Goal: Communication & Community: Answer question/provide support

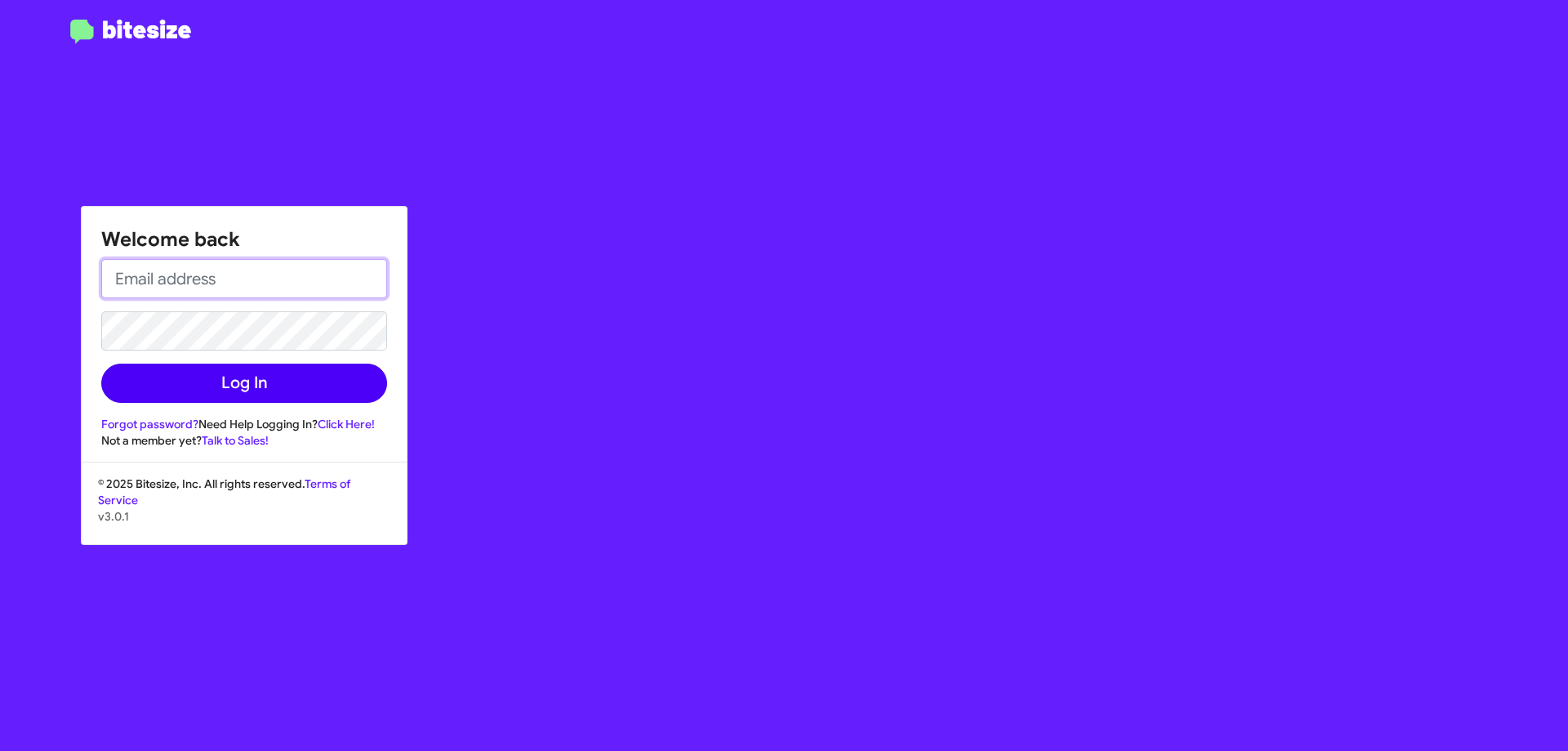
type input "[EMAIL_ADDRESS][DOMAIN_NAME]"
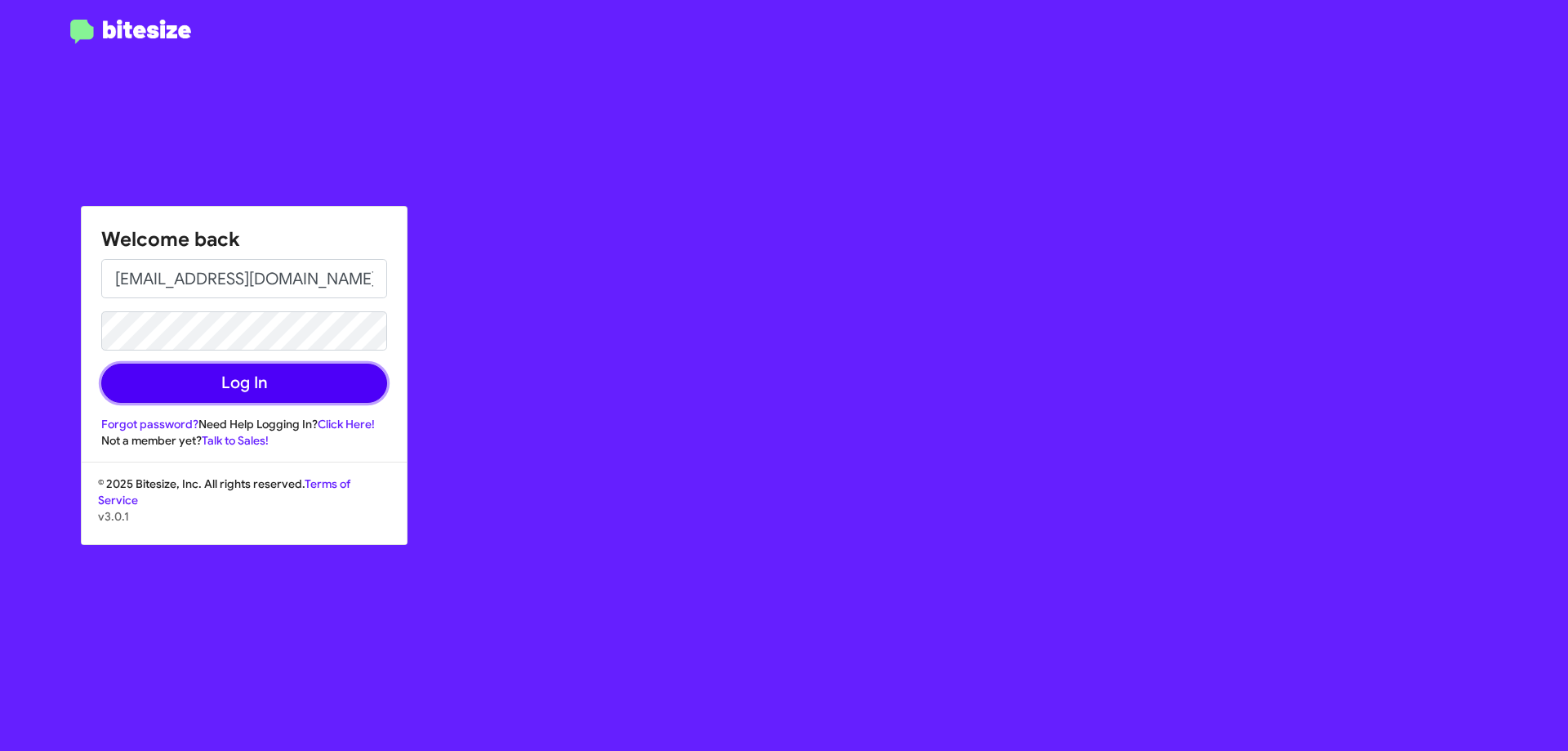
click at [320, 365] on button "Log In" at bounding box center [244, 383] width 286 height 39
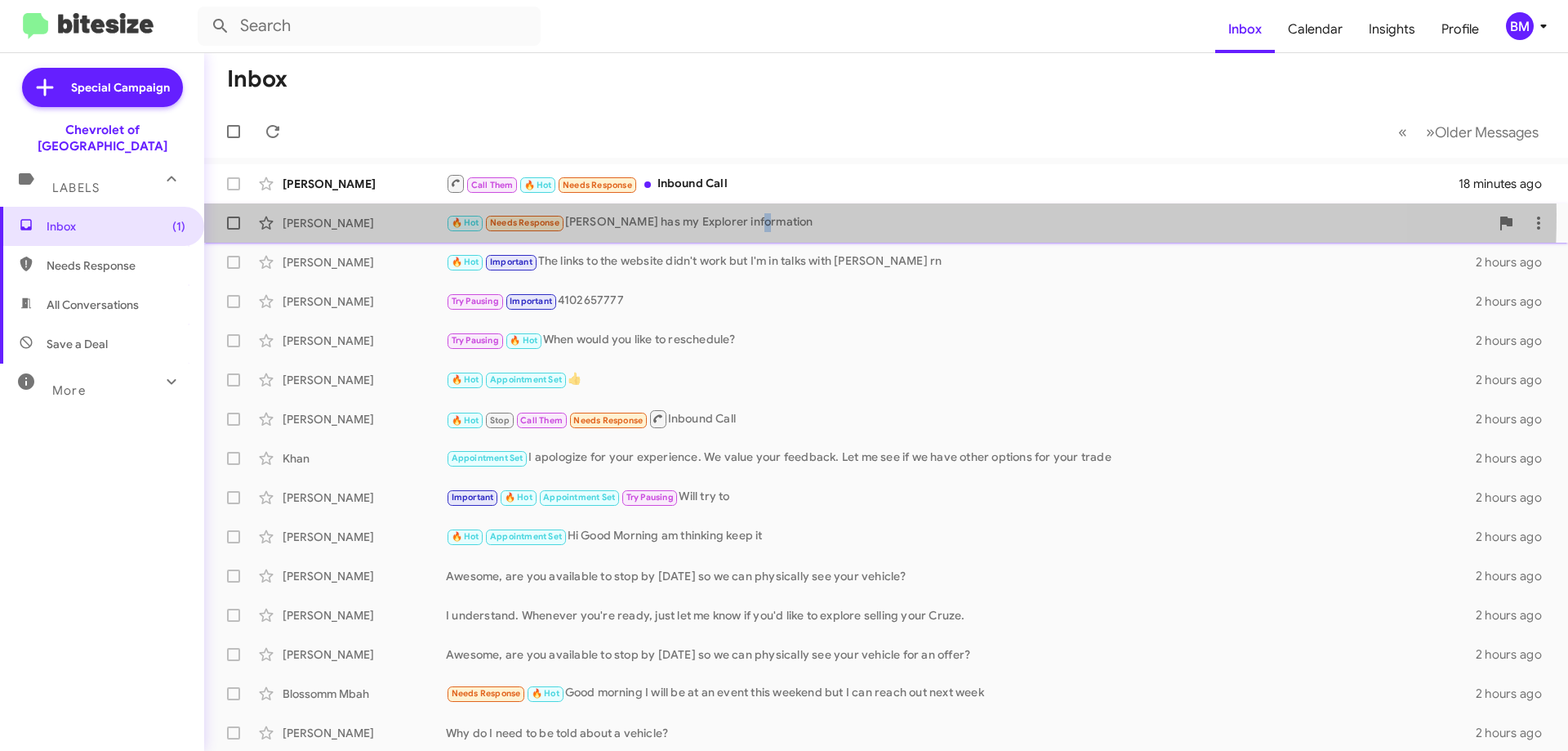
click at [751, 215] on div "🔥 Hot Needs Response [PERSON_NAME] has my Explorer information" at bounding box center [967, 222] width 1043 height 19
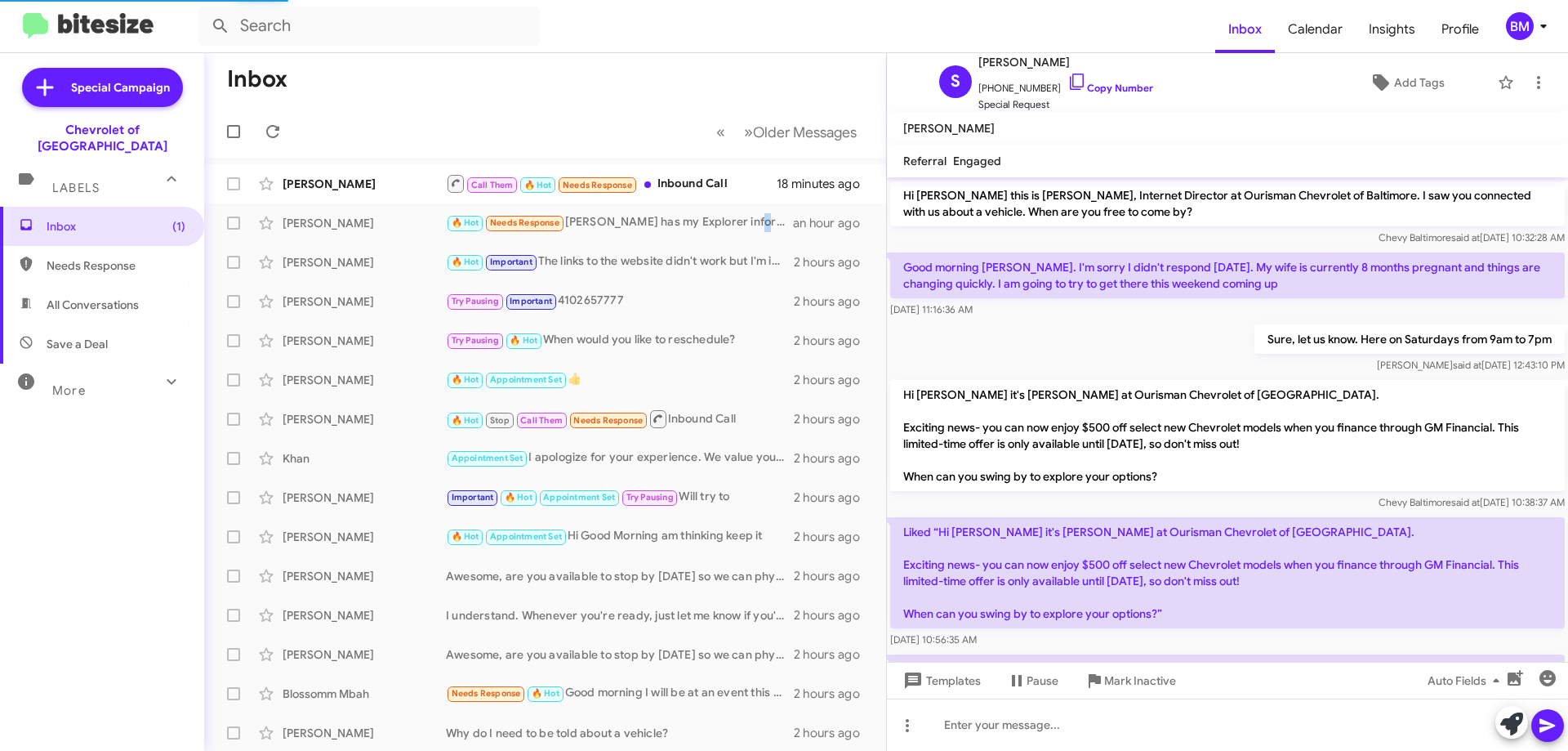
scroll to position [281, 0]
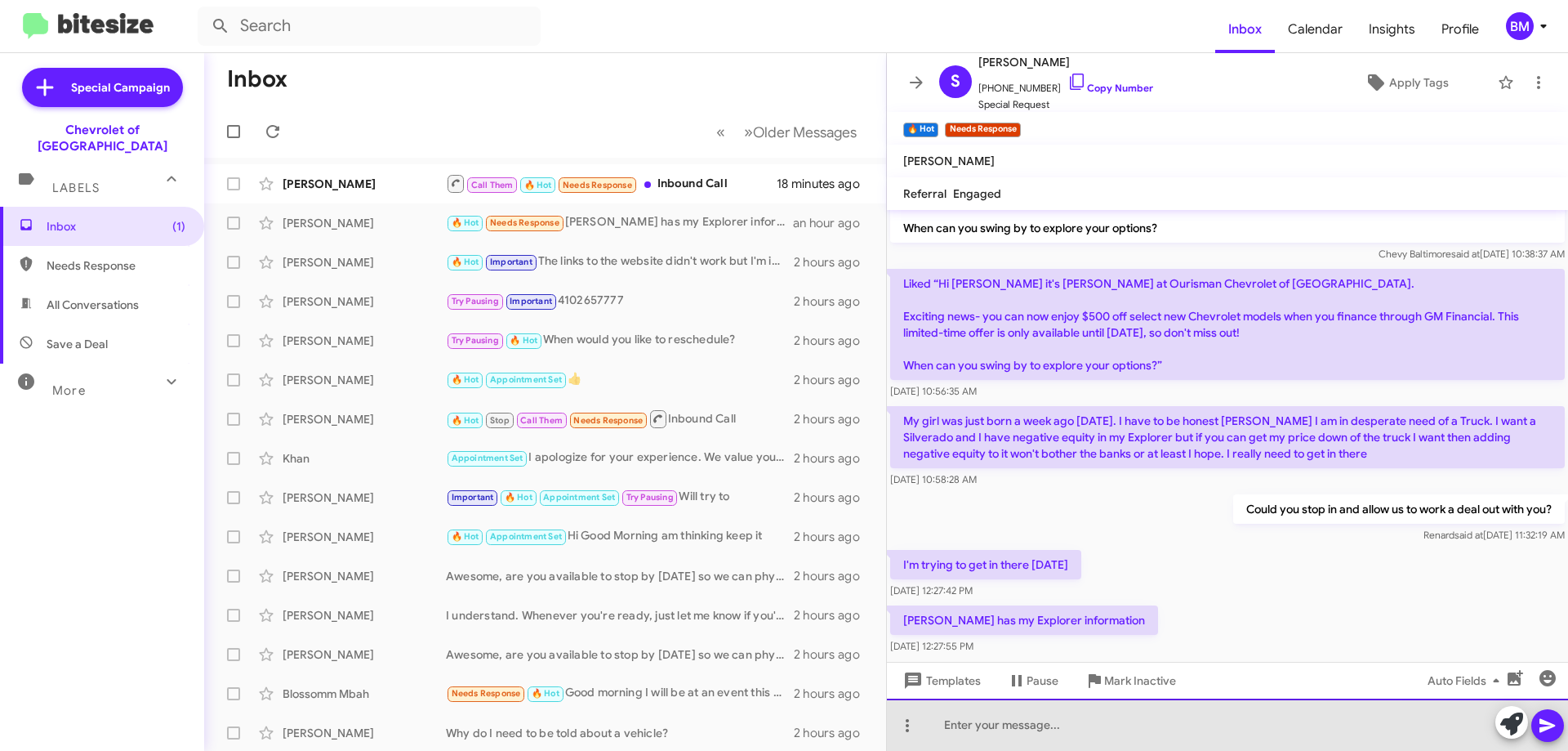
drag, startPoint x: 967, startPoint y: 740, endPoint x: 972, endPoint y: 731, distance: 10.3
click at [968, 738] on div at bounding box center [1227, 725] width 681 height 52
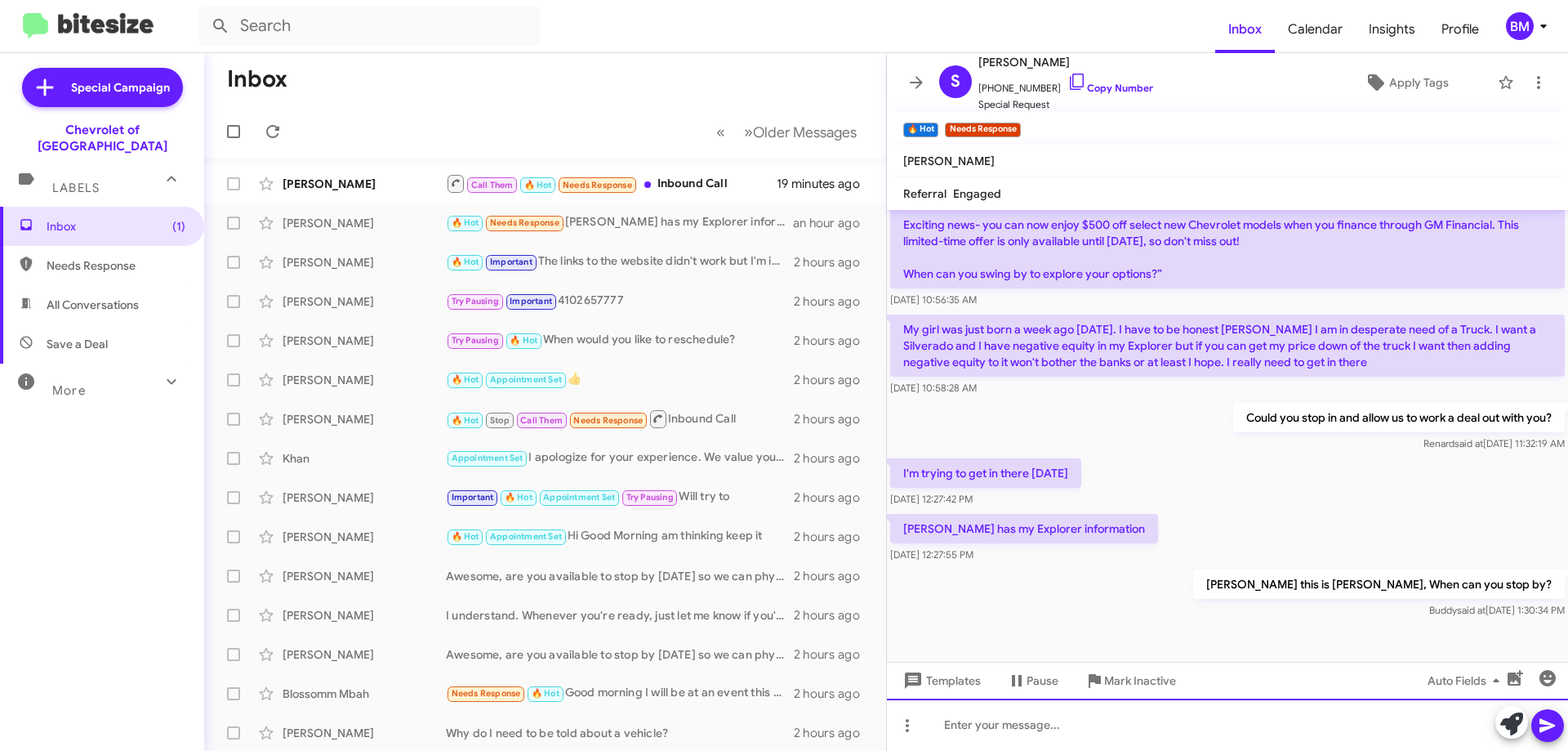
scroll to position [373, 0]
